Goal: Navigation & Orientation: Find specific page/section

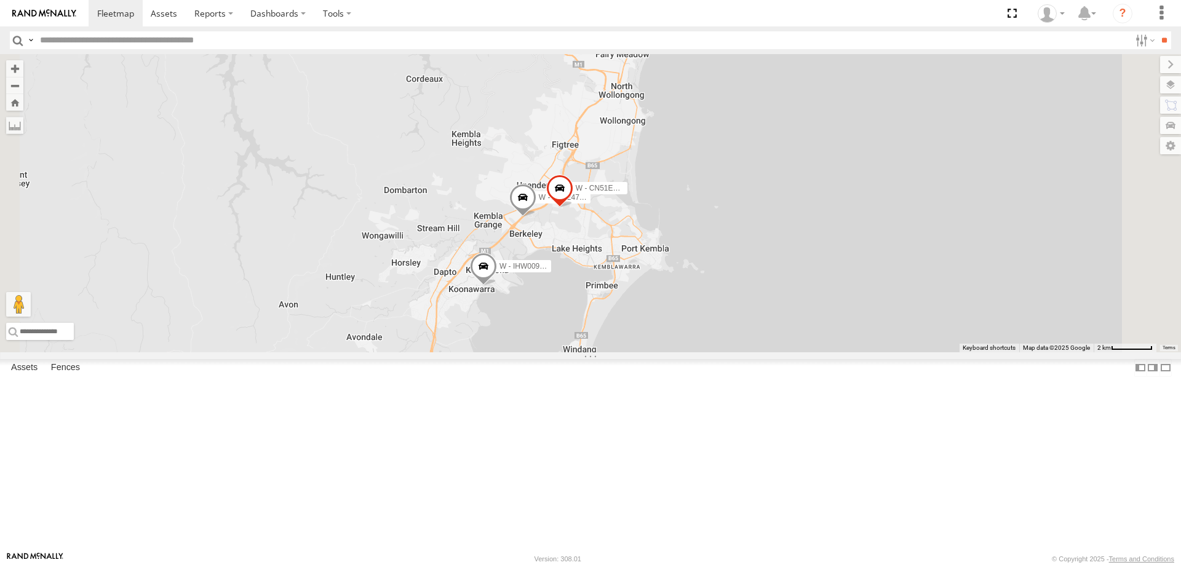
drag, startPoint x: 848, startPoint y: 158, endPoint x: 807, endPoint y: 370, distance: 216.1
click at [852, 352] on div "W - CN51ES - [PERSON_NAME] W - IHW009 - [PERSON_NAME] W - ADS247 - [PERSON_NAME…" at bounding box center [590, 203] width 1181 height 298
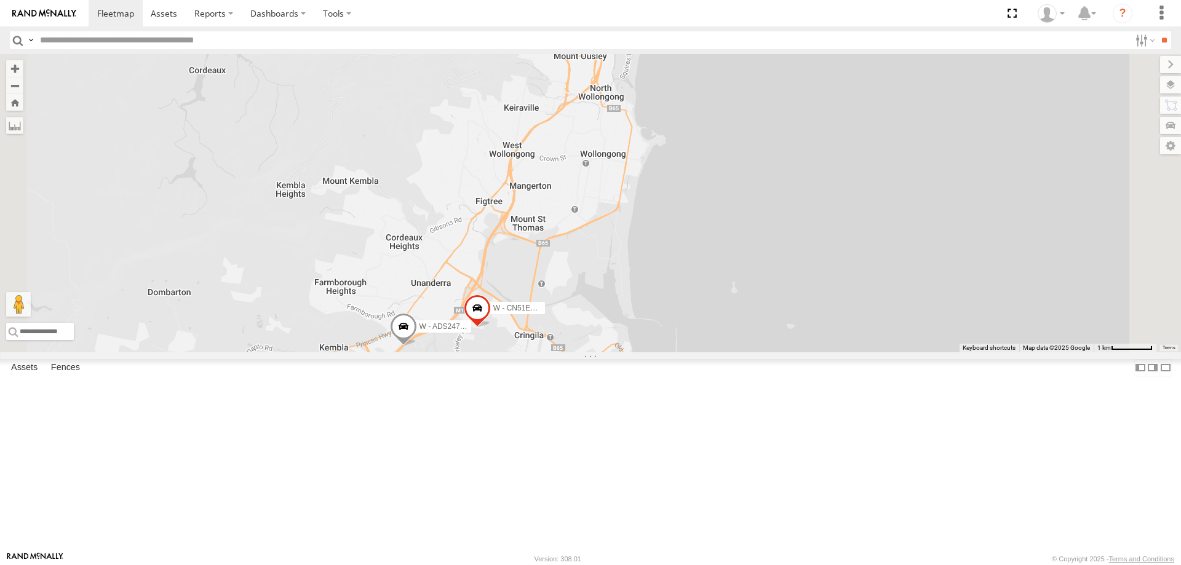
drag, startPoint x: 925, startPoint y: 315, endPoint x: 893, endPoint y: 362, distance: 57.0
click at [898, 352] on div "W - CN51ES - Cameron Ashby W - IHW009 - Geoff Cooper W - ADS247 - Nassir Hull W…" at bounding box center [590, 203] width 1181 height 298
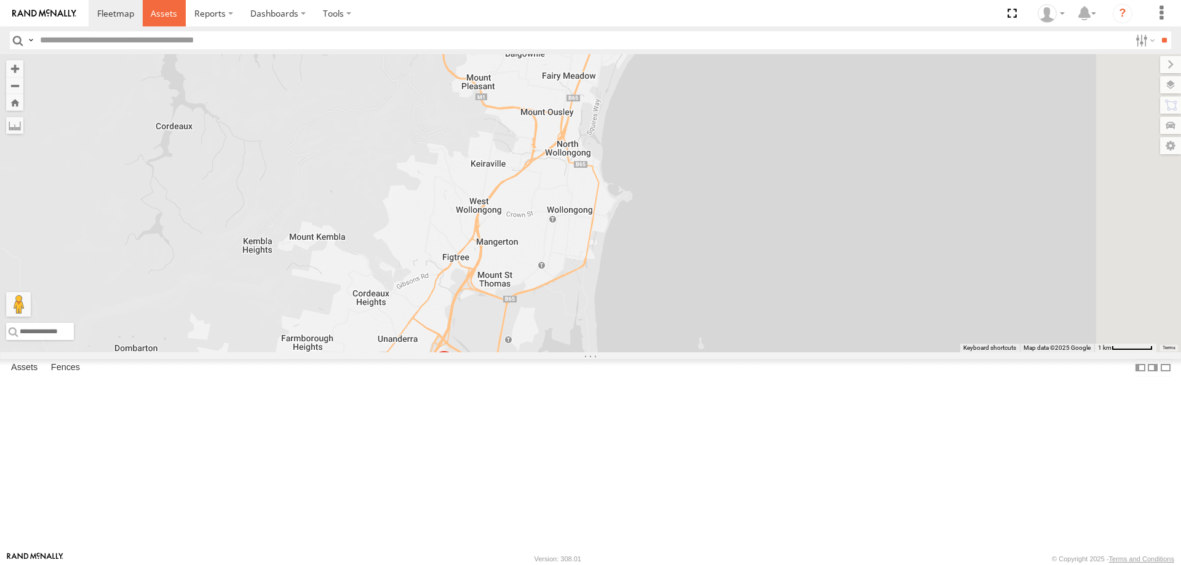
click at [167, 16] on span at bounding box center [164, 13] width 26 height 12
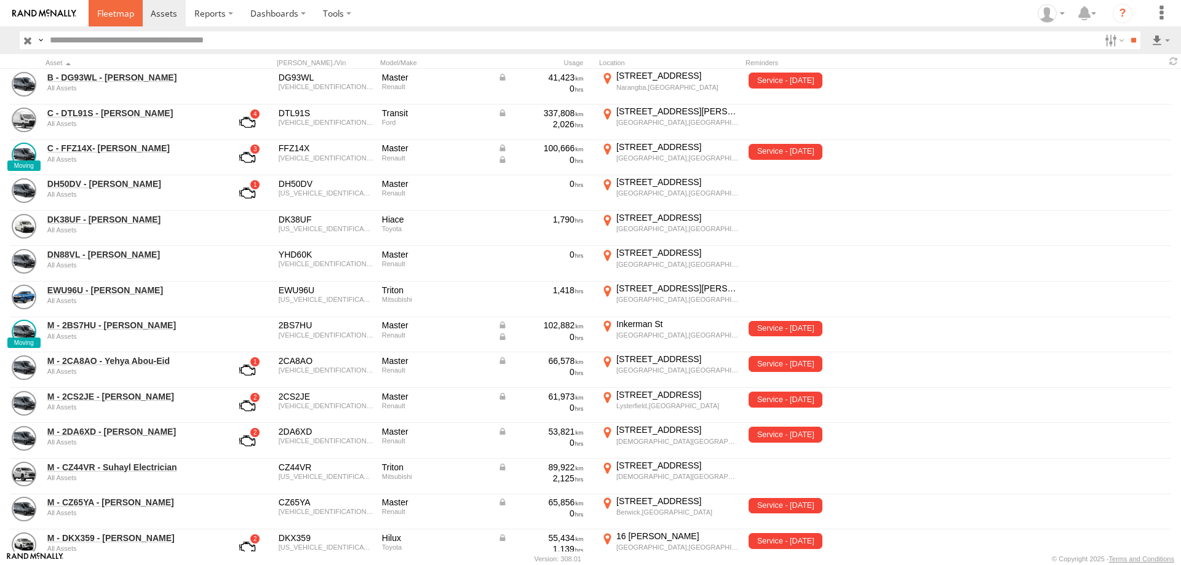
click at [111, 11] on span at bounding box center [115, 13] width 37 height 12
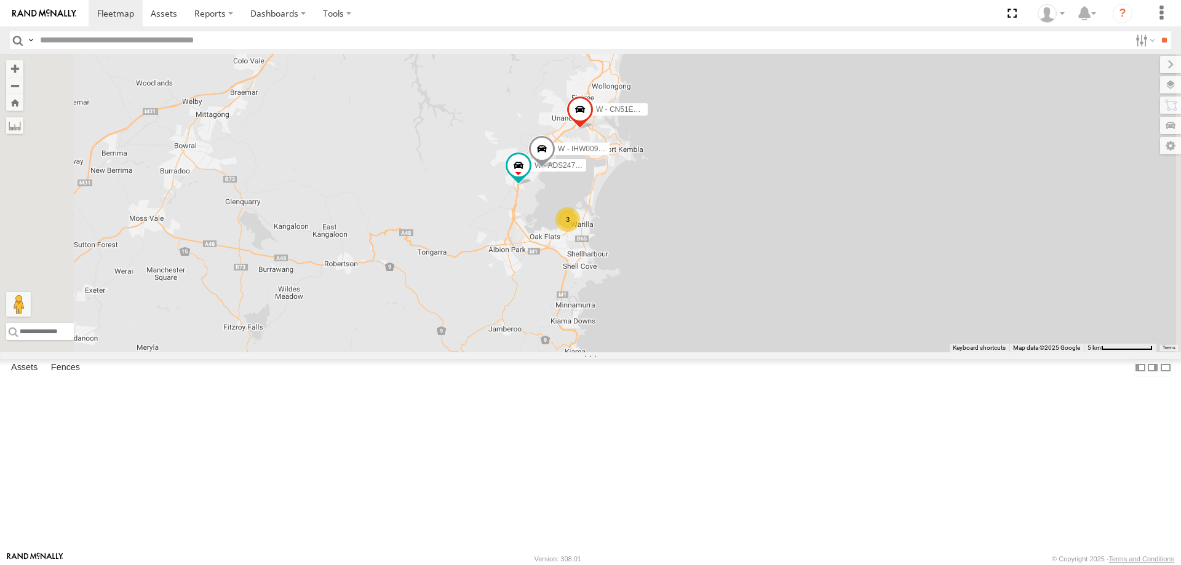
drag, startPoint x: 836, startPoint y: 249, endPoint x: 796, endPoint y: 381, distance: 137.5
click at [837, 341] on div "B - DG93WL - Josh Fahd W - CM32CA - Cam Duffield DN88VL - Ethan Woods EWU96U - …" at bounding box center [590, 203] width 1181 height 298
